Goal: Task Accomplishment & Management: Complete application form

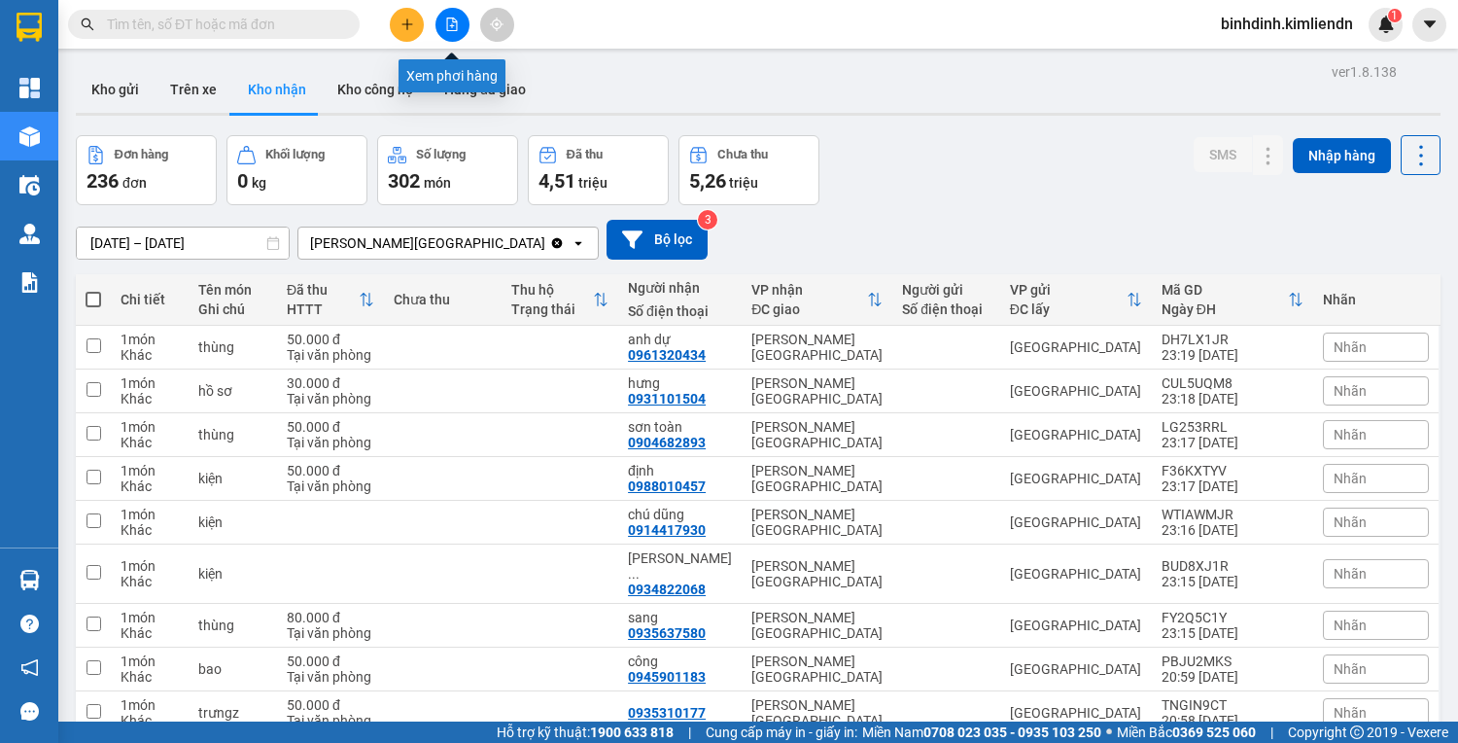
click at [420, 18] on button at bounding box center [407, 25] width 34 height 34
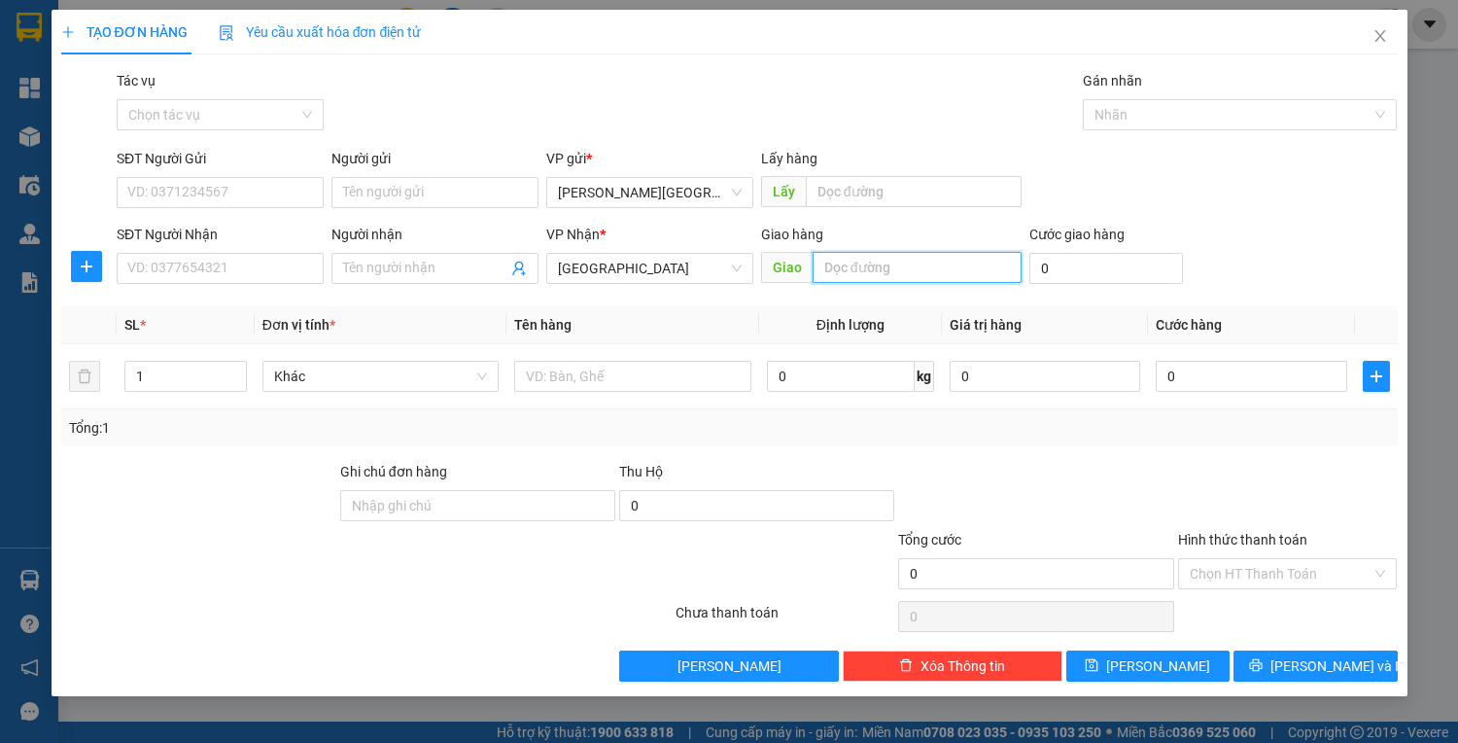
click at [846, 265] on input "text" at bounding box center [917, 267] width 209 height 31
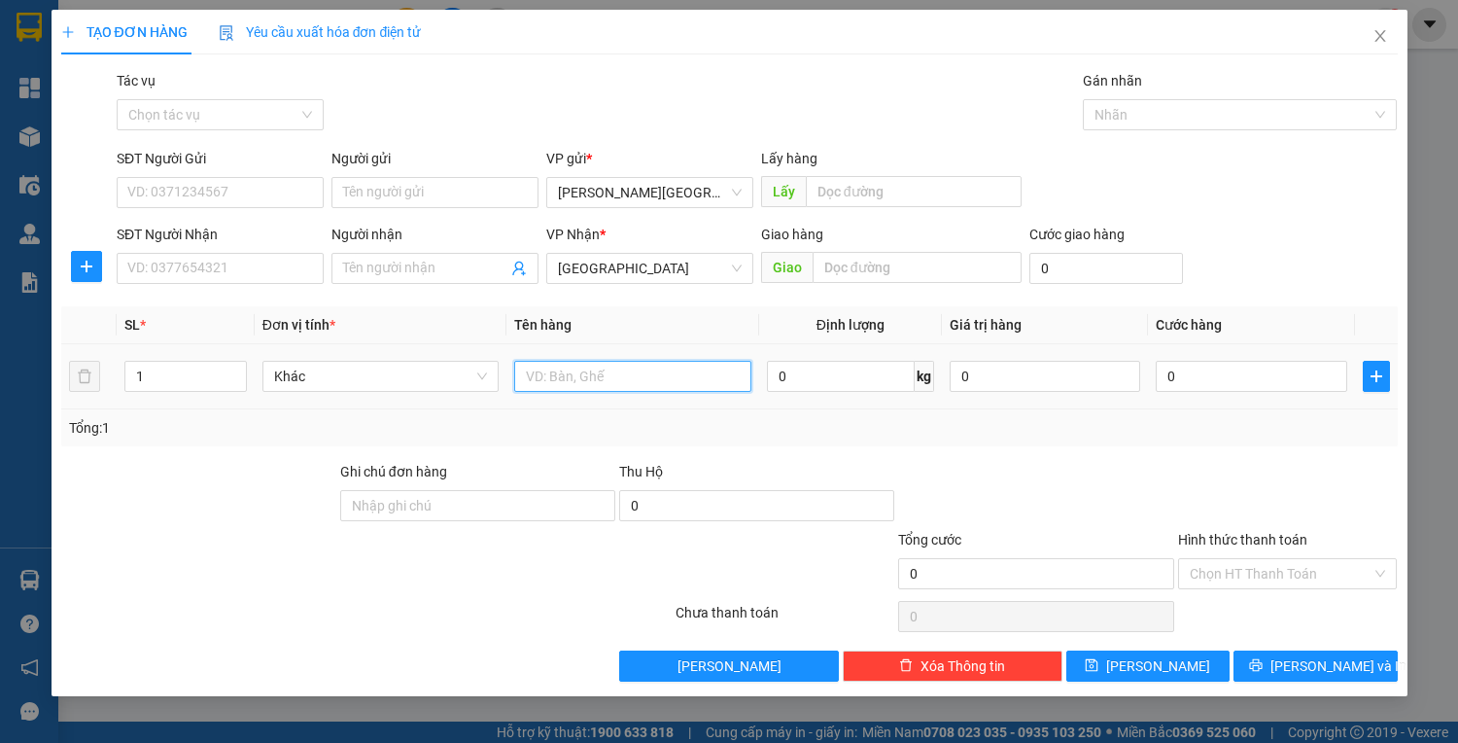
click at [558, 377] on input "text" at bounding box center [632, 376] width 236 height 31
drag, startPoint x: 534, startPoint y: 382, endPoint x: 391, endPoint y: 409, distance: 145.5
click at [392, 409] on div "SL * Đơn vị tính * Tên hàng Định [PERSON_NAME] trị hàng Cước hàng 1 Khác 1 xốp …" at bounding box center [729, 376] width 1337 height 140
type input "xốp"
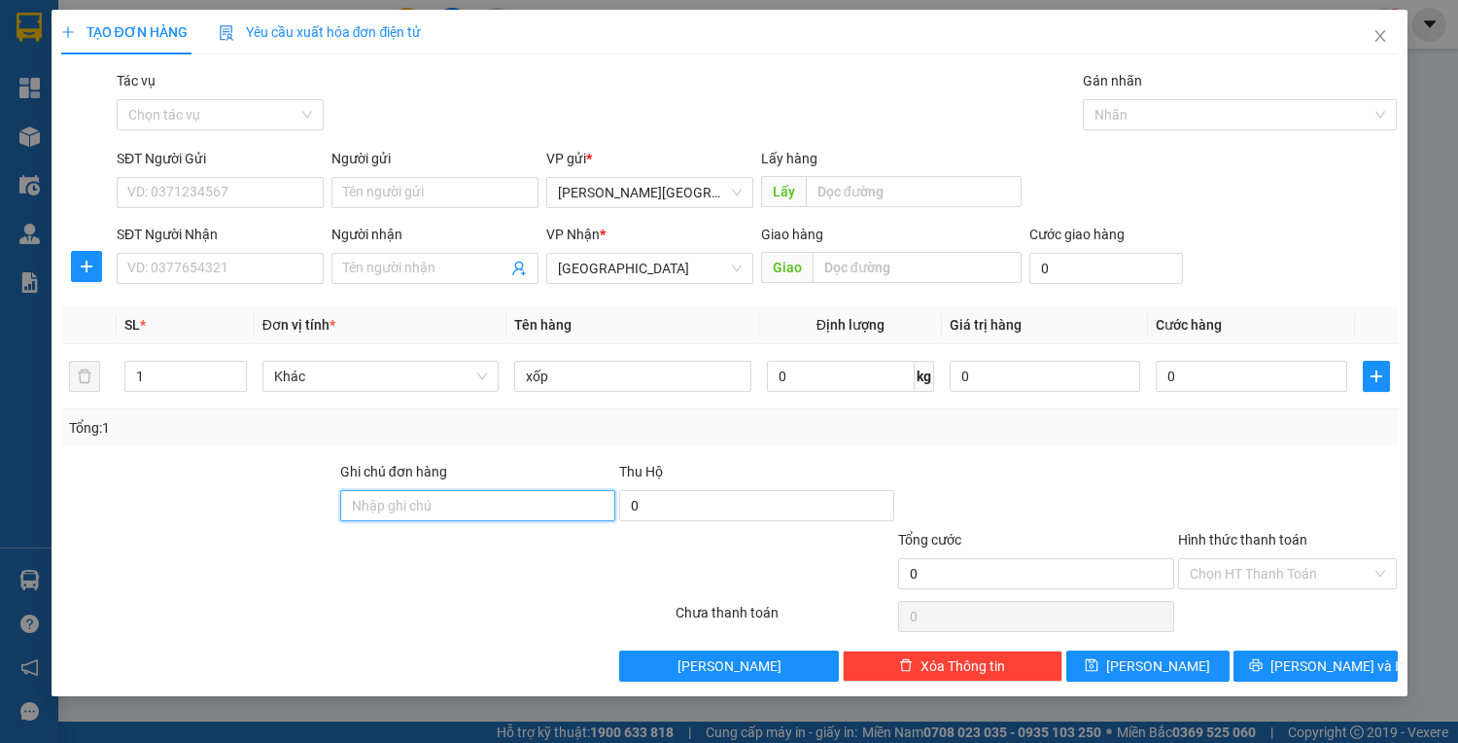
drag, startPoint x: 451, startPoint y: 505, endPoint x: 440, endPoint y: 497, distance: 13.2
click at [451, 505] on input "Ghi chú đơn hàng" at bounding box center [477, 505] width 275 height 31
type input "T"
type input "77b00716"
click at [730, 578] on div at bounding box center [786, 563] width 224 height 68
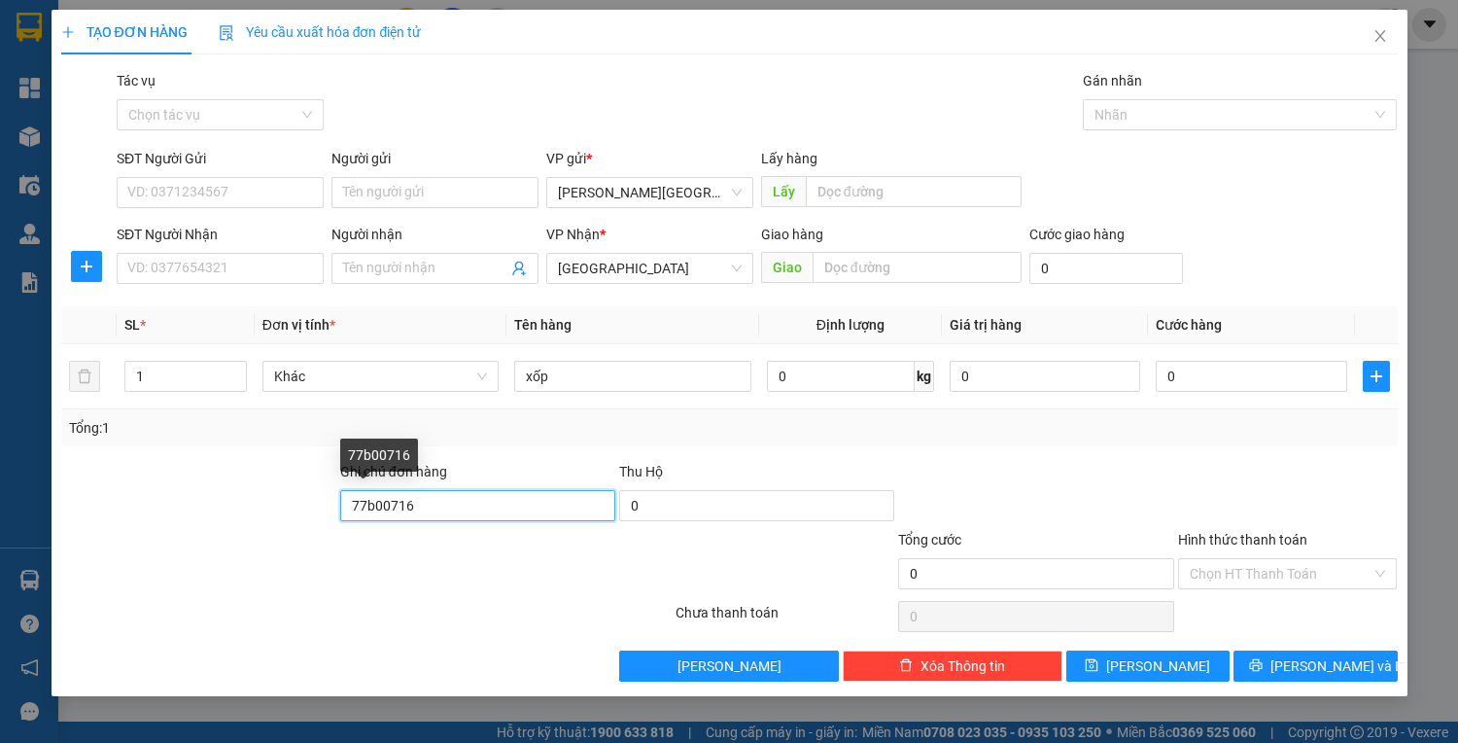
drag, startPoint x: 424, startPoint y: 515, endPoint x: 183, endPoint y: 514, distance: 241.1
click at [183, 514] on div "Ghi [PERSON_NAME] hàng 77b00716 Thu Hộ 0" at bounding box center [729, 495] width 1341 height 68
click at [1284, 580] on input "Hình thức thanh toán" at bounding box center [1281, 573] width 183 height 29
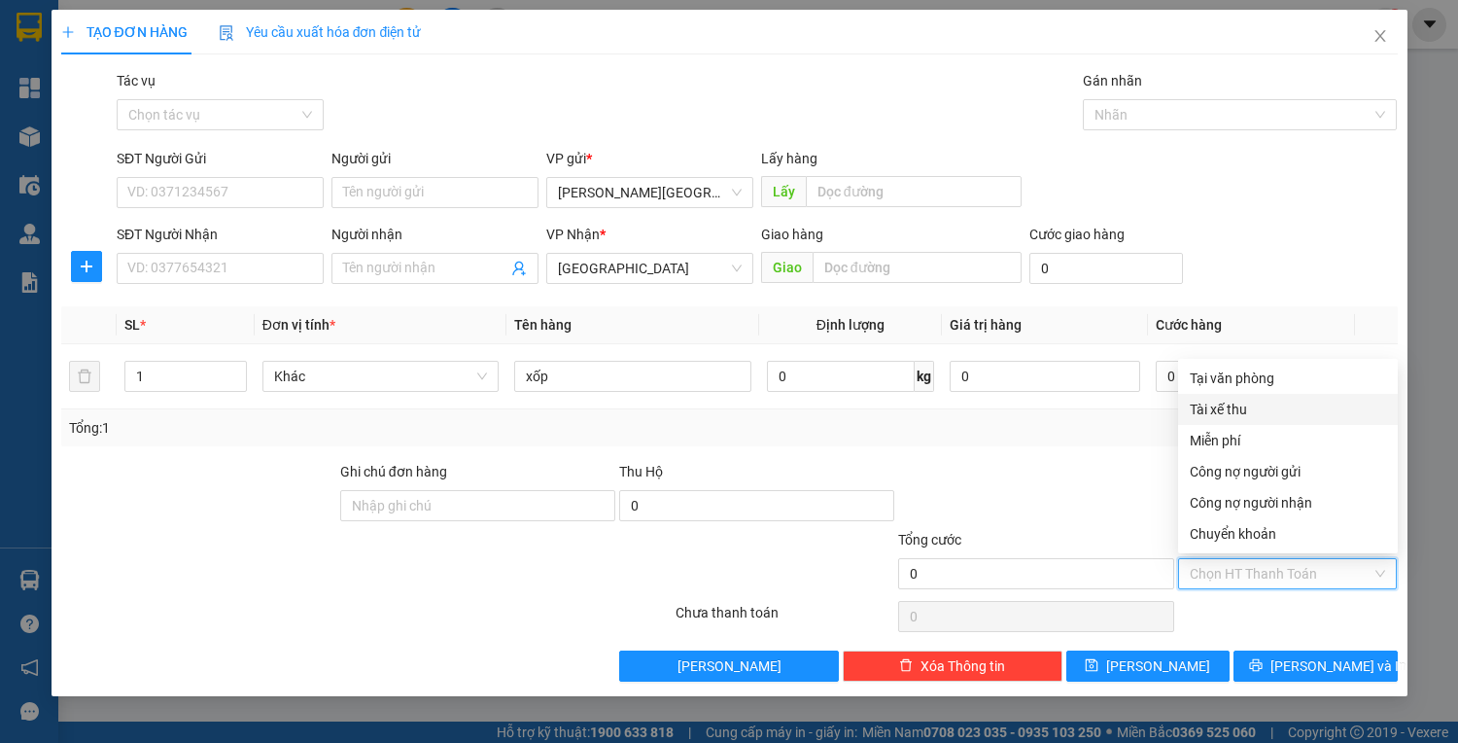
click at [1247, 383] on div "Tại văn phòng" at bounding box center [1288, 377] width 196 height 21
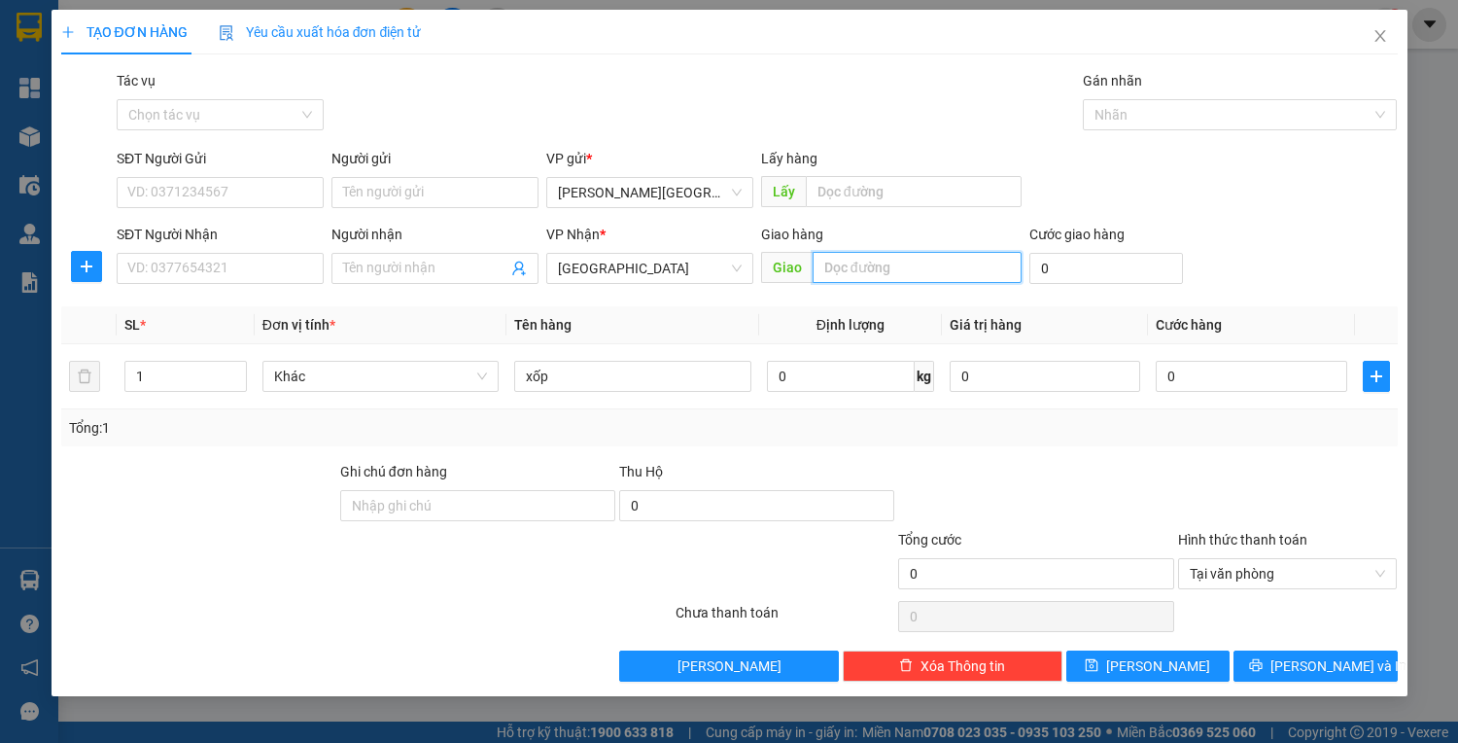
click at [859, 261] on input "text" at bounding box center [917, 267] width 209 height 31
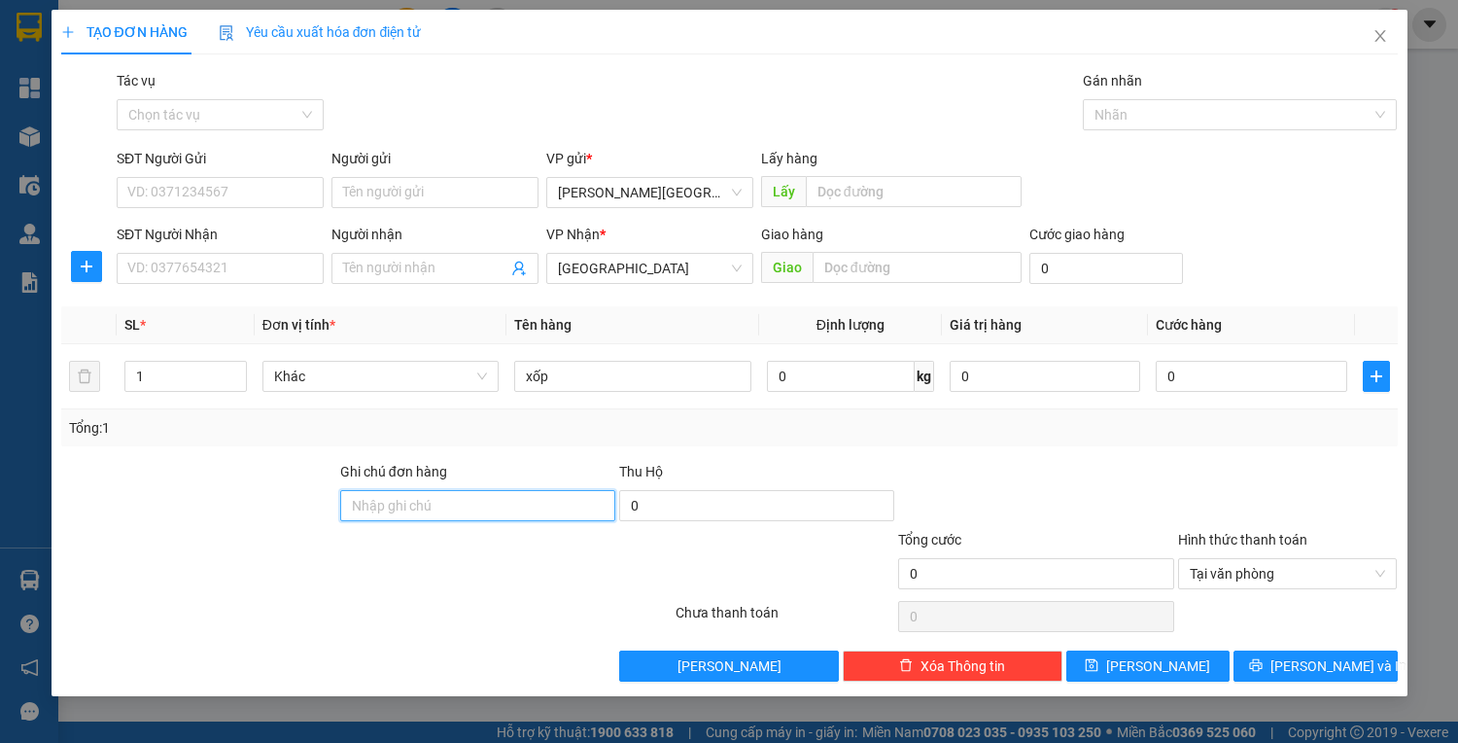
click at [446, 505] on input "Ghi chú đơn hàng" at bounding box center [477, 505] width 275 height 31
type input "T"
type input "77b00716 [PERSON_NAME] 0934072447"
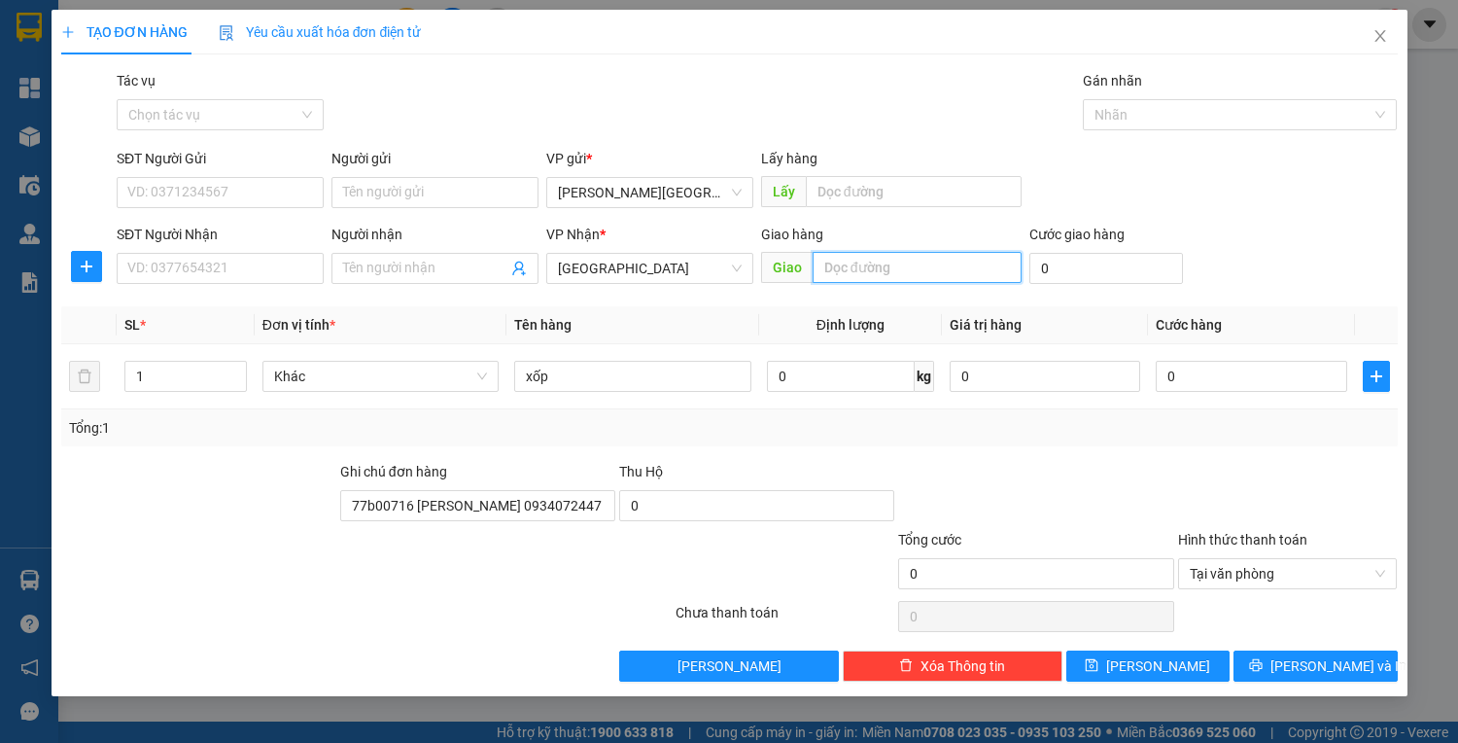
click at [833, 277] on input "text" at bounding box center [917, 267] width 209 height 31
type input "[PERSON_NAME]"
click at [1120, 269] on input "0" at bounding box center [1106, 268] width 154 height 31
type input "8"
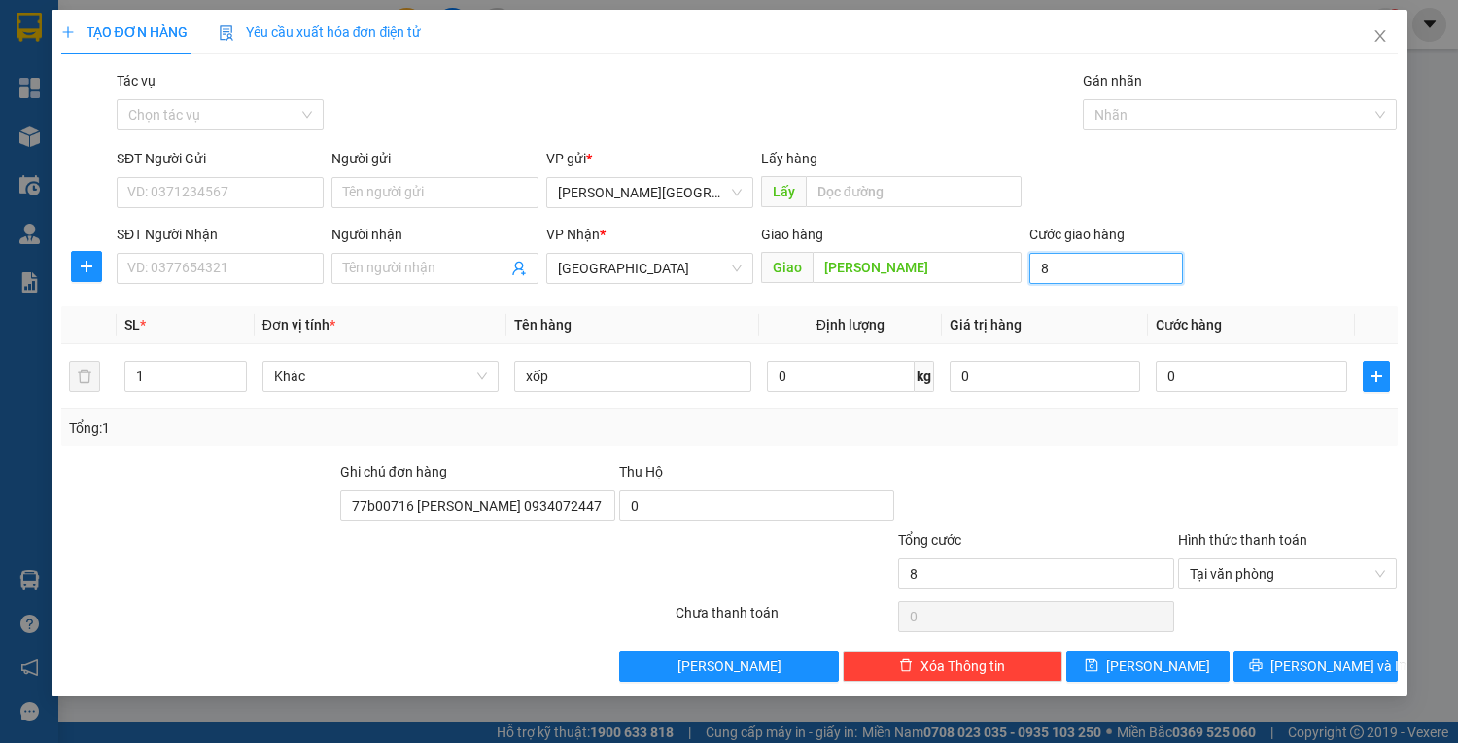
type input "80"
type input "800"
type input "8.000"
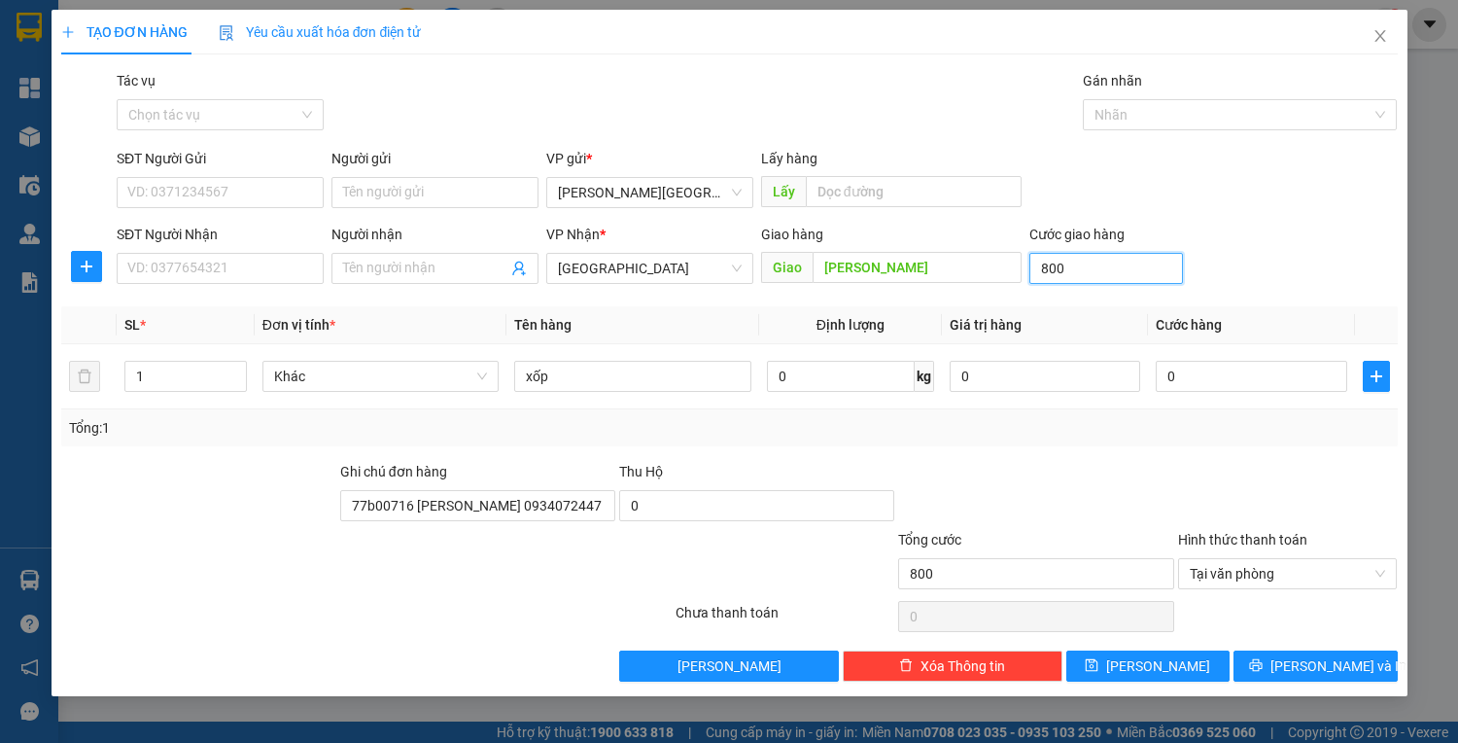
type input "8.000"
type input "80.000"
click at [1303, 669] on span "[PERSON_NAME] và In" at bounding box center [1339, 665] width 136 height 21
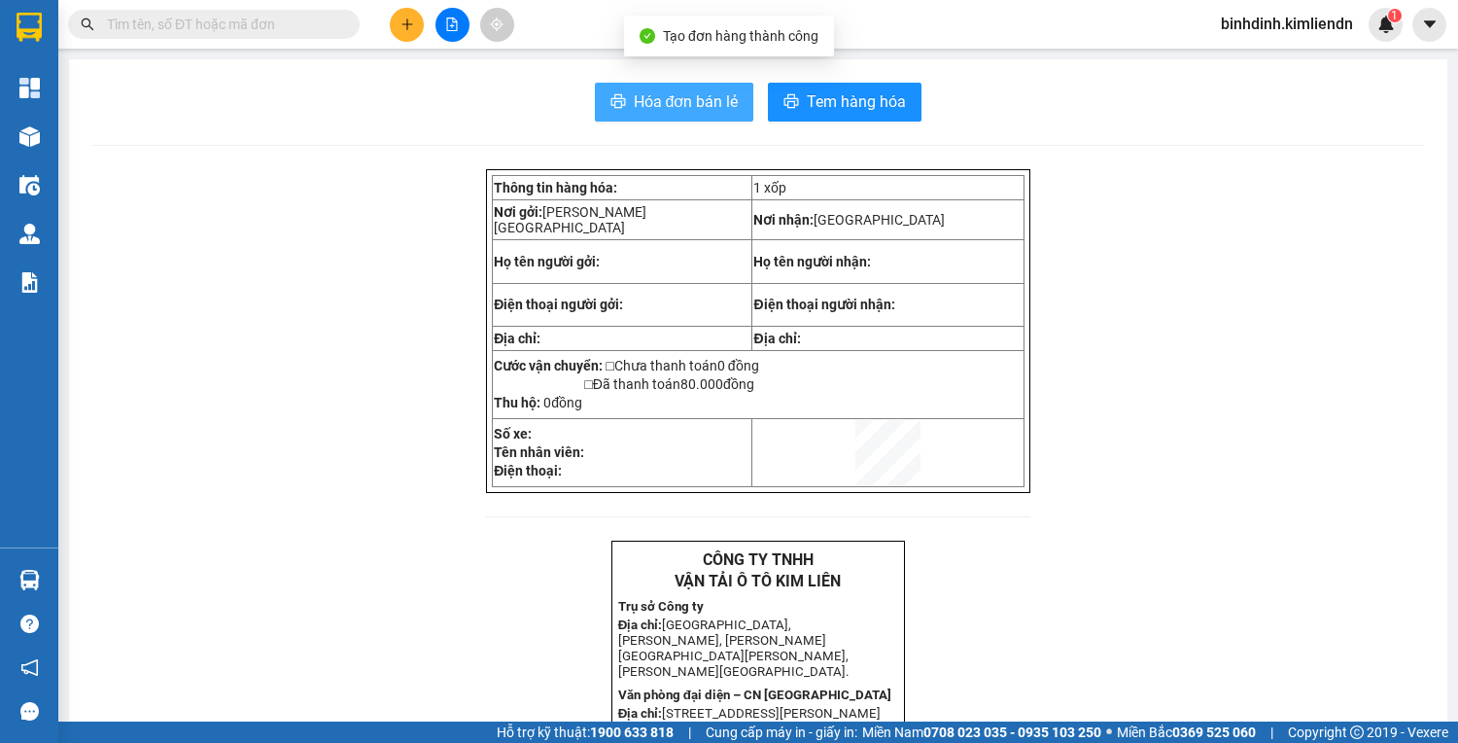
click at [679, 102] on span "Hóa đơn bán lẻ" at bounding box center [686, 101] width 105 height 24
click at [376, 19] on div at bounding box center [189, 24] width 379 height 29
click at [416, 20] on button at bounding box center [407, 25] width 34 height 34
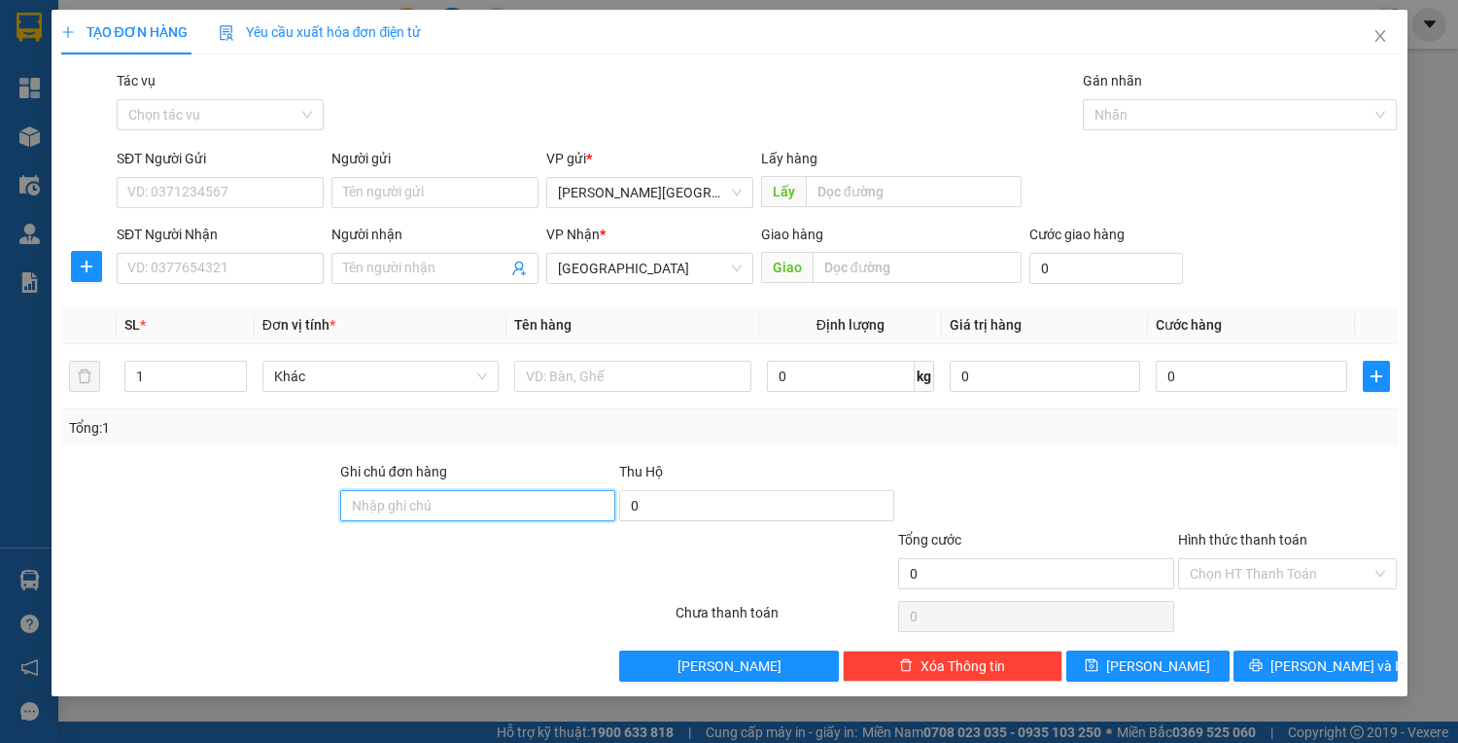
click at [377, 502] on input "Ghi chú đơn hàng" at bounding box center [477, 505] width 275 height 31
type input "[PERSON_NAME] 0909098232"
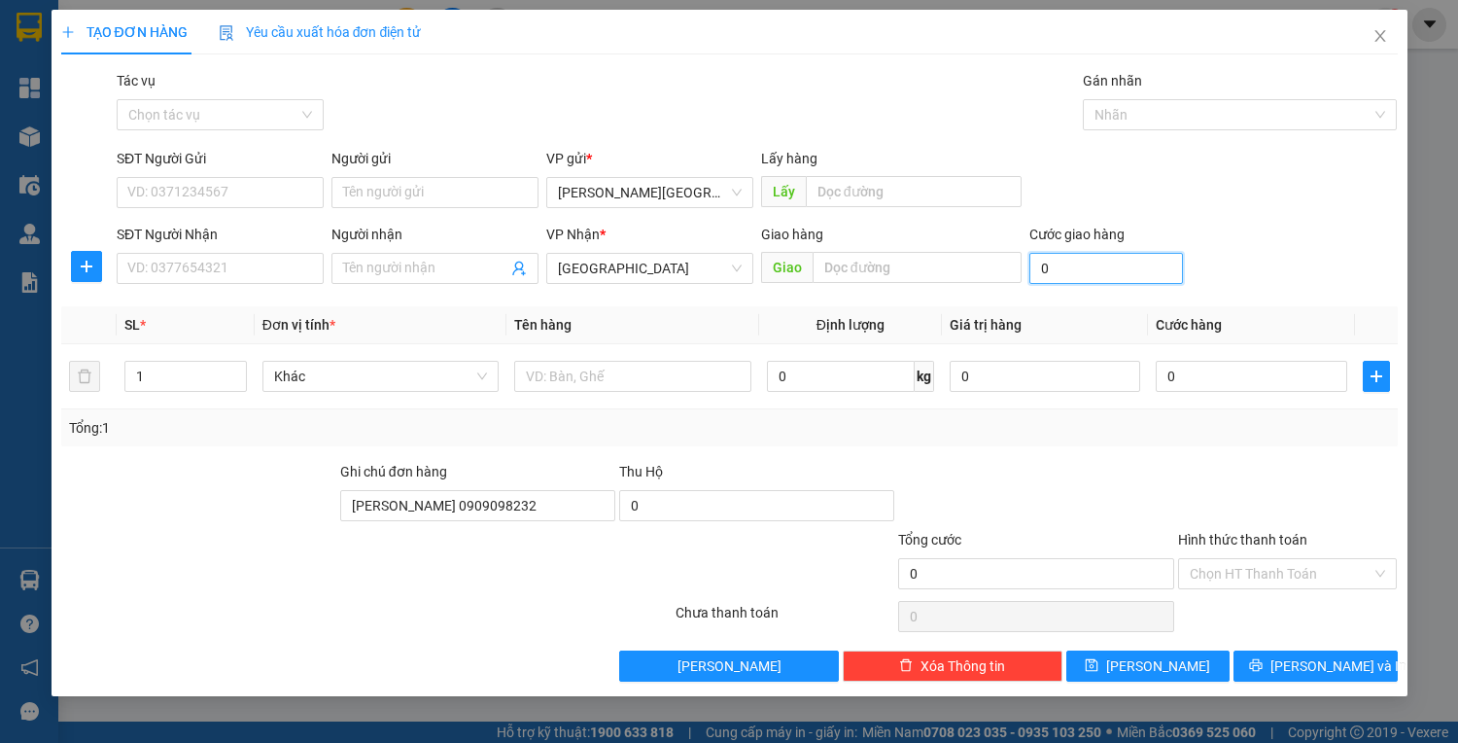
click at [1096, 258] on input "0" at bounding box center [1106, 268] width 154 height 31
click at [941, 268] on input "text" at bounding box center [917, 267] width 209 height 31
type input "quãng ngãi"
click at [1089, 250] on div "Cước giao hàng" at bounding box center [1106, 238] width 154 height 29
click at [1089, 262] on input "0" at bounding box center [1106, 268] width 154 height 31
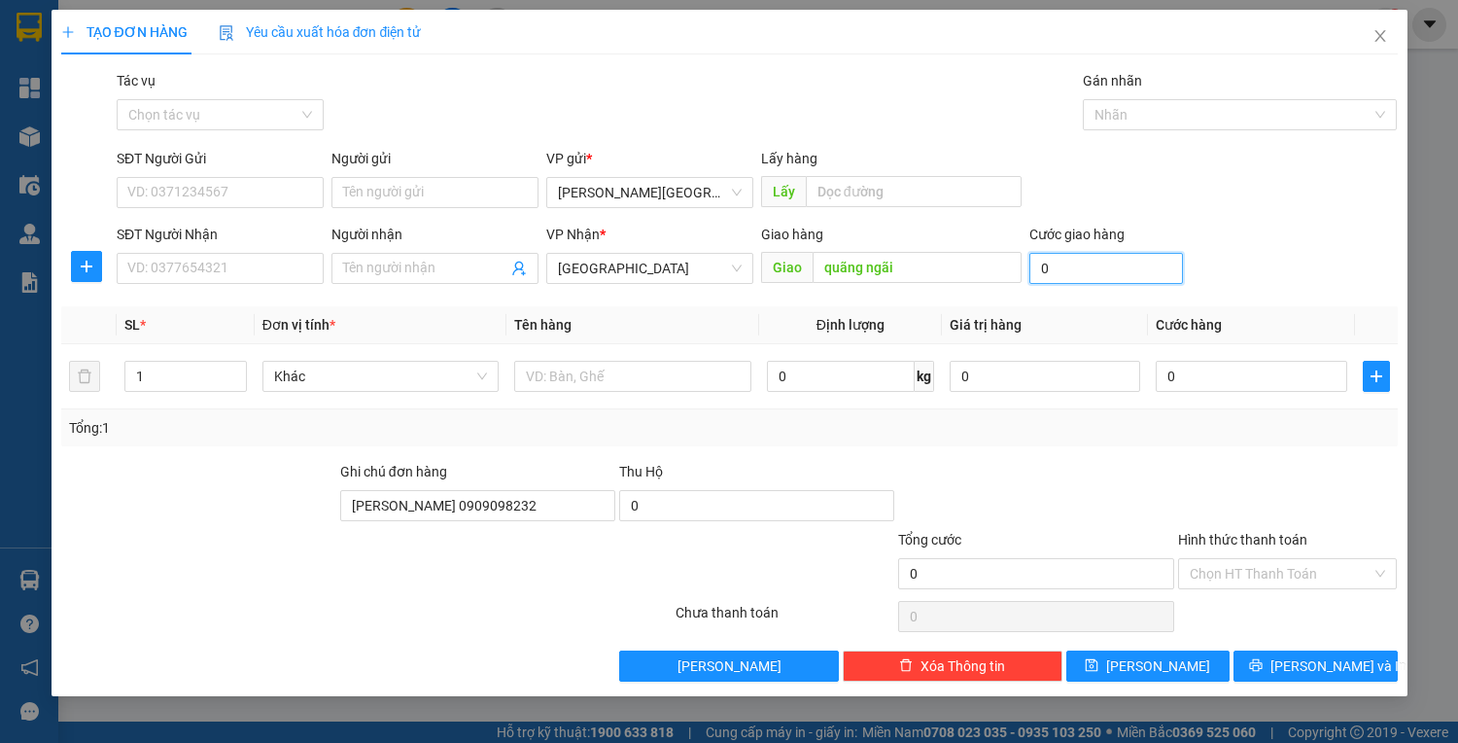
type input "5"
type input "50"
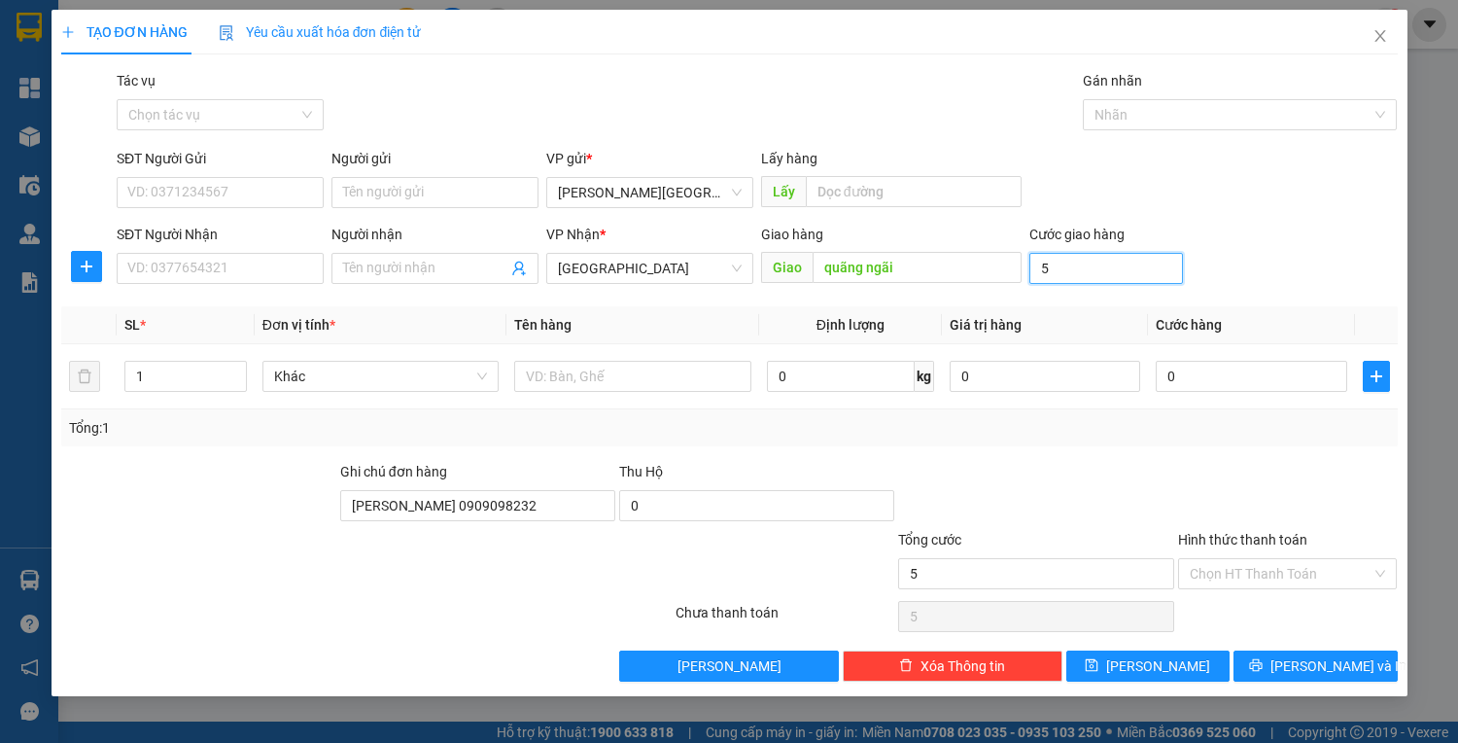
type input "50"
type input "500"
type input "5.000"
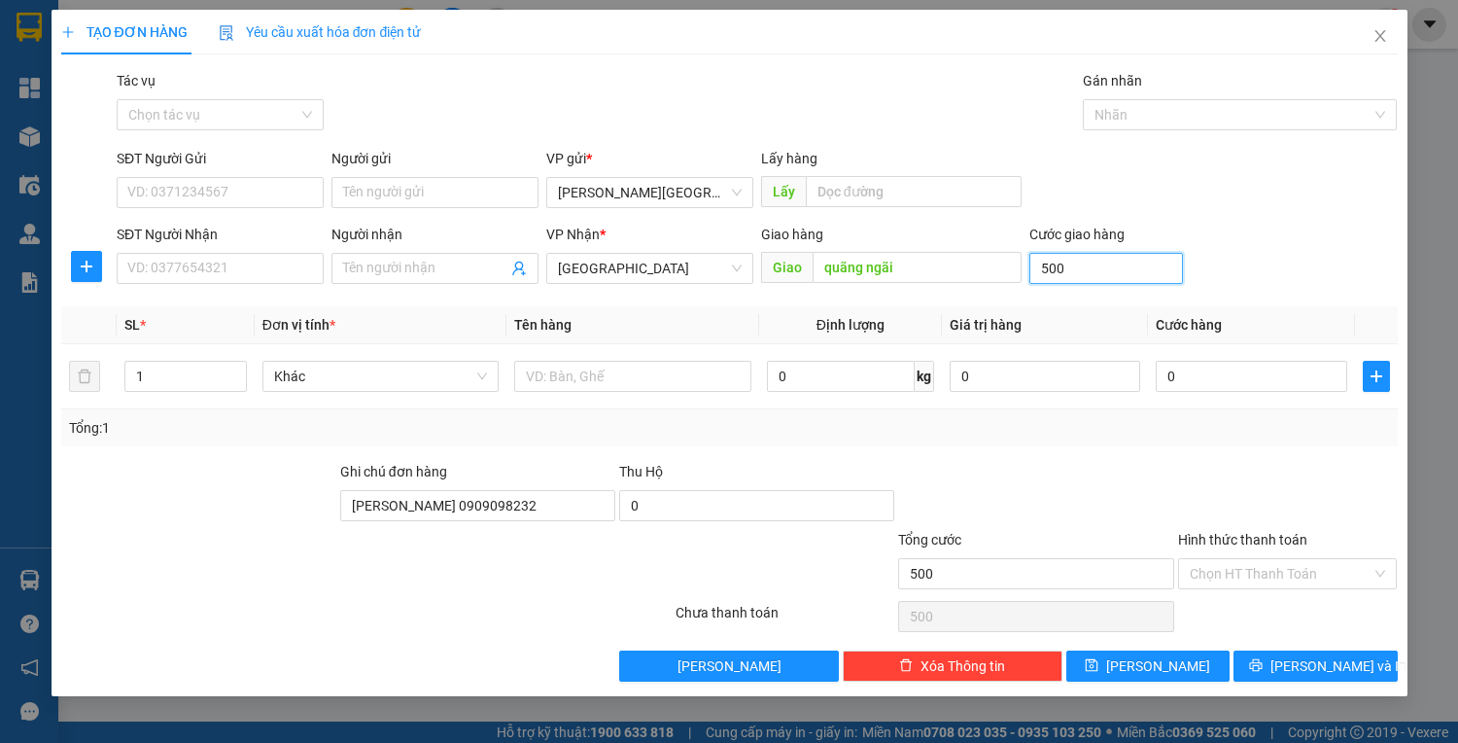
type input "5.000"
type input "50.000"
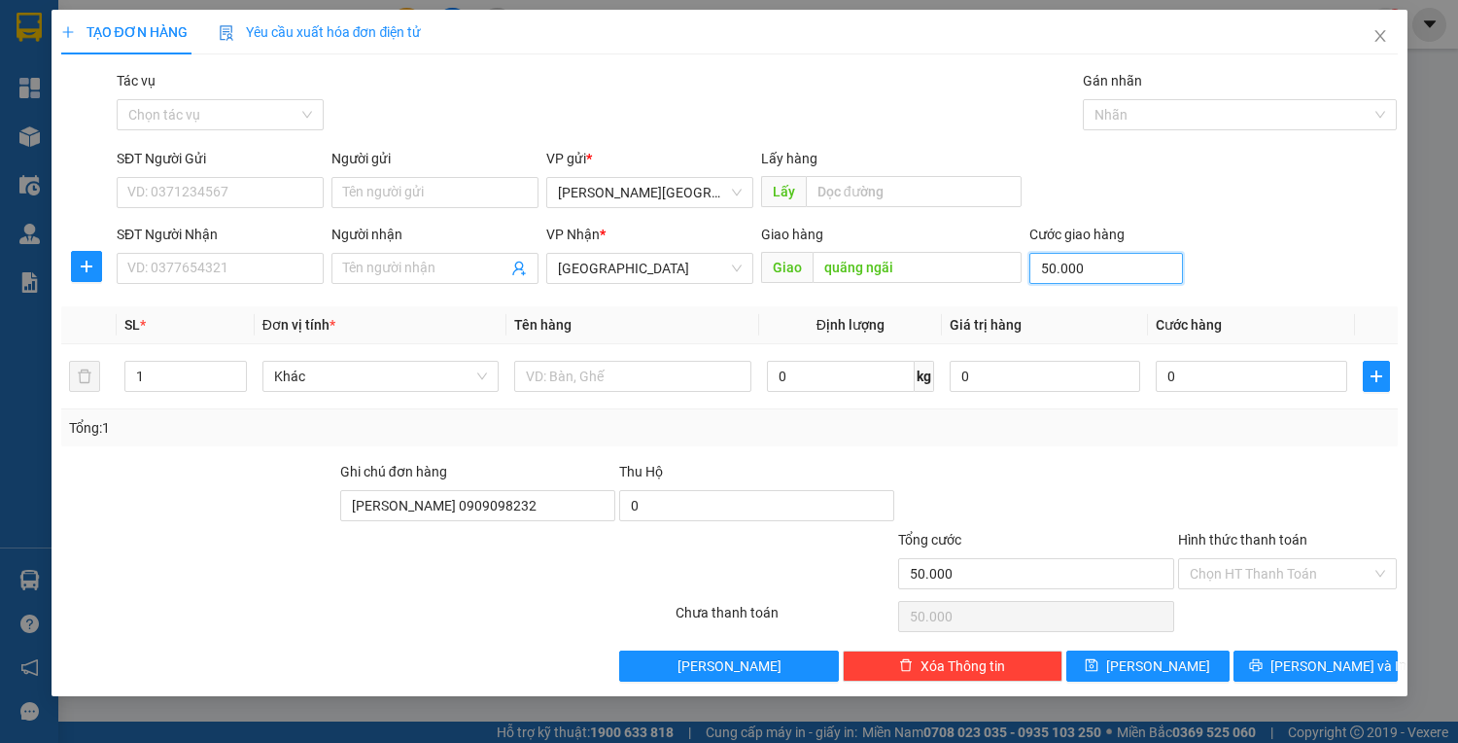
type input "50.000"
click at [1215, 555] on div "Hình thức thanh toán" at bounding box center [1288, 543] width 220 height 29
click at [1216, 561] on input "Hình thức thanh toán" at bounding box center [1281, 573] width 183 height 29
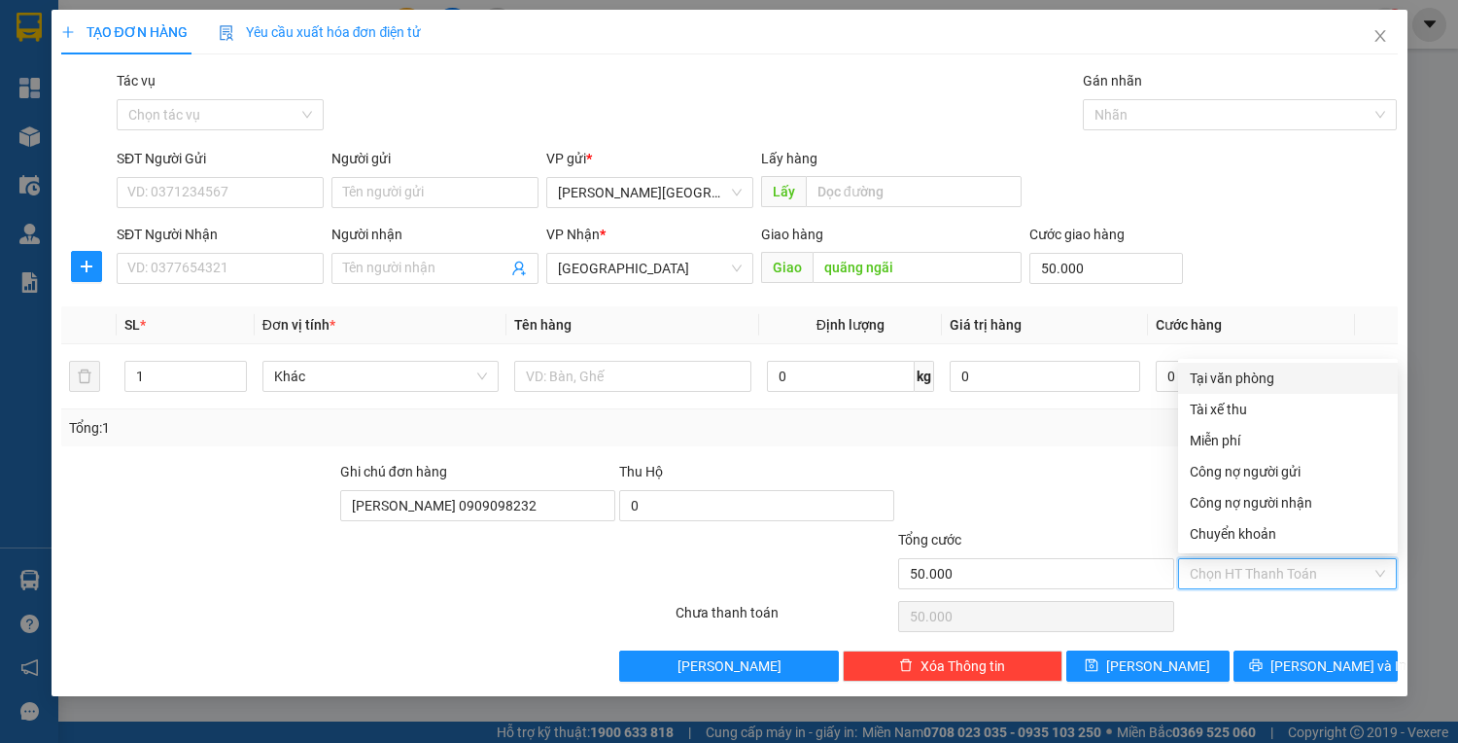
click at [1030, 475] on div at bounding box center [1035, 495] width 279 height 68
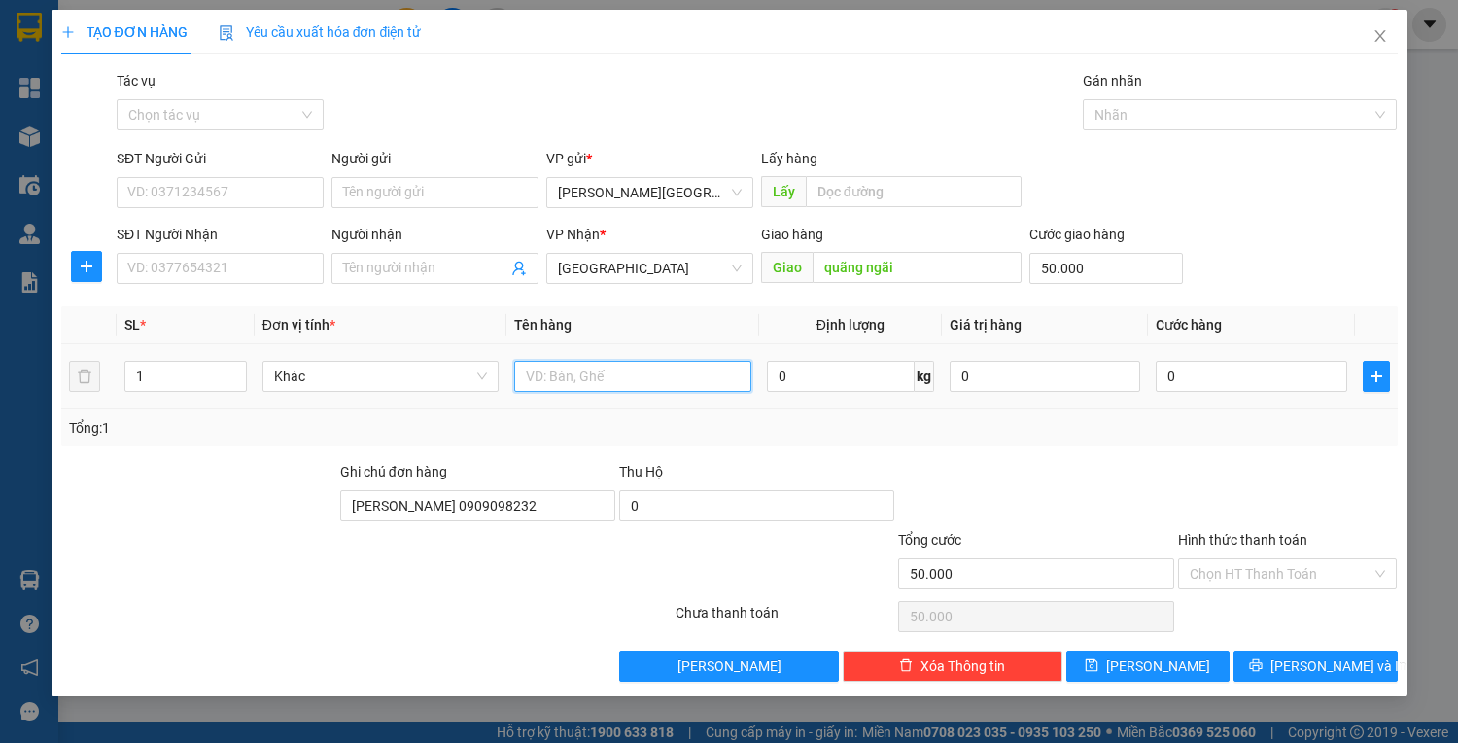
click at [555, 381] on input "text" at bounding box center [632, 376] width 236 height 31
type input "thùng"
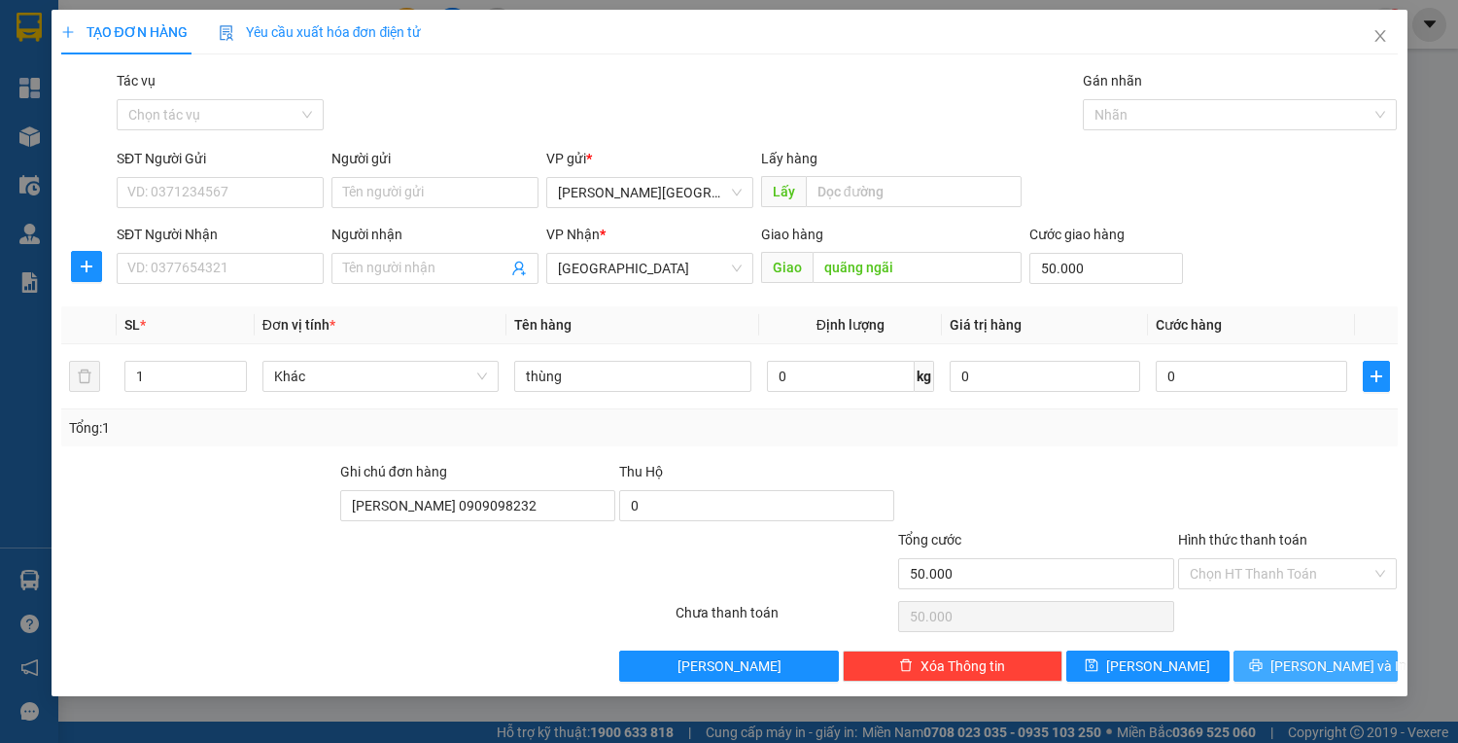
click at [1350, 673] on span "[PERSON_NAME] và In" at bounding box center [1339, 665] width 136 height 21
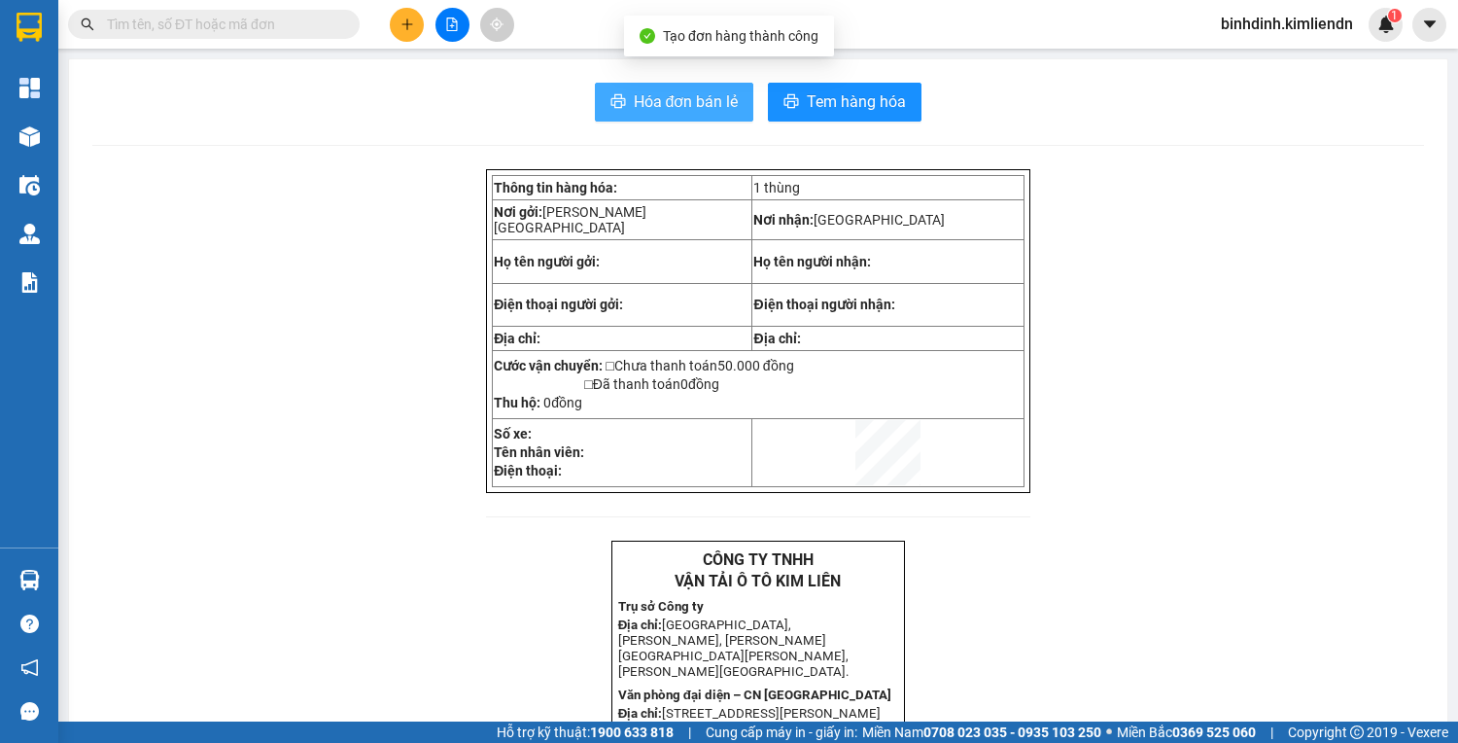
click at [680, 101] on span "Hóa đơn bán lẻ" at bounding box center [686, 101] width 105 height 24
